Goal: Transaction & Acquisition: Obtain resource

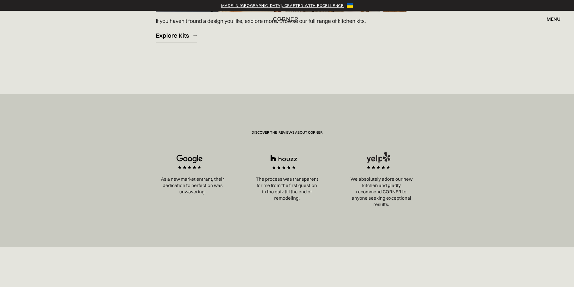
scroll to position [884, 0]
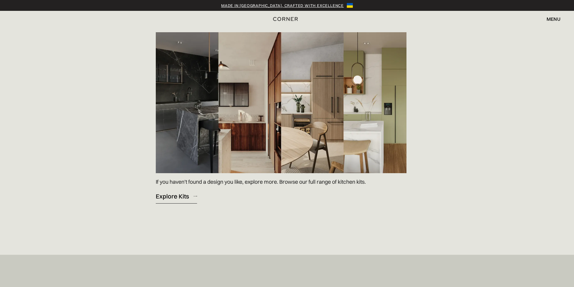
click at [182, 192] on div "Explore Kits" at bounding box center [172, 196] width 33 height 8
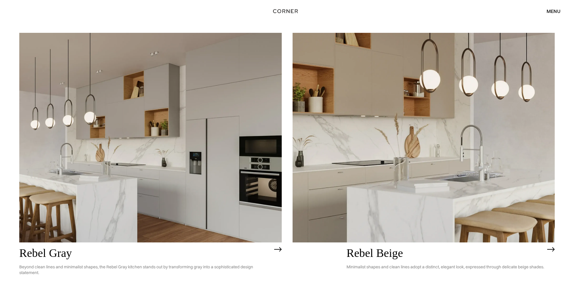
scroll to position [1549, 0]
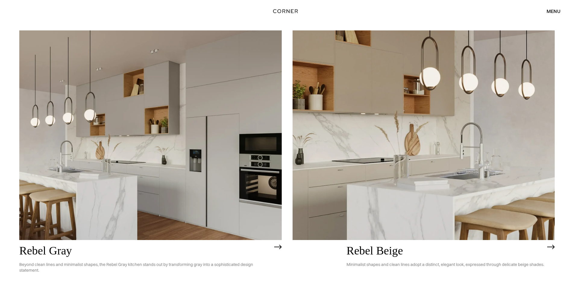
click at [363, 117] on img at bounding box center [424, 135] width 262 height 210
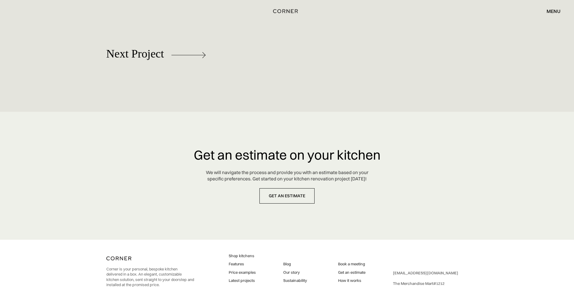
scroll to position [3456, 0]
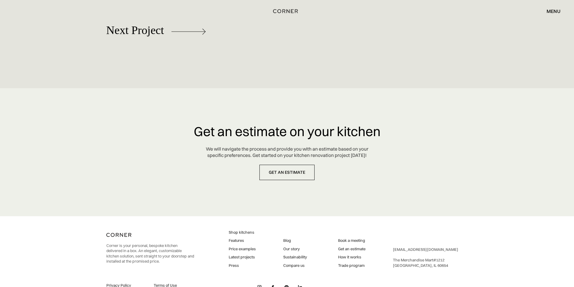
click at [164, 115] on div "Get an estimate on your kitchen We will navigate the process and provide you wi…" at bounding box center [287, 152] width 574 height 128
